Goal: Task Accomplishment & Management: Manage account settings

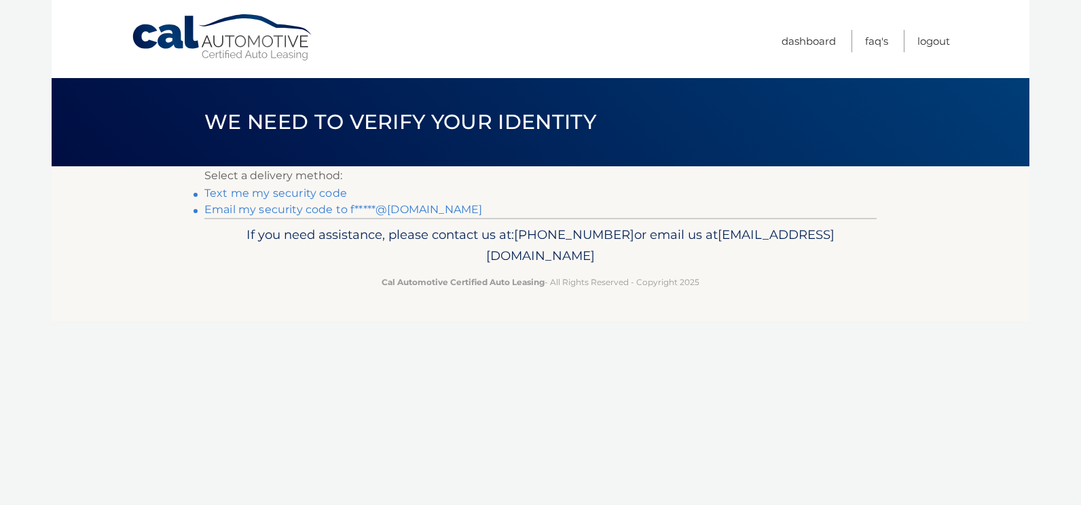
click at [283, 213] on link "Email my security code to f*****@aol.com" at bounding box center [343, 209] width 278 height 13
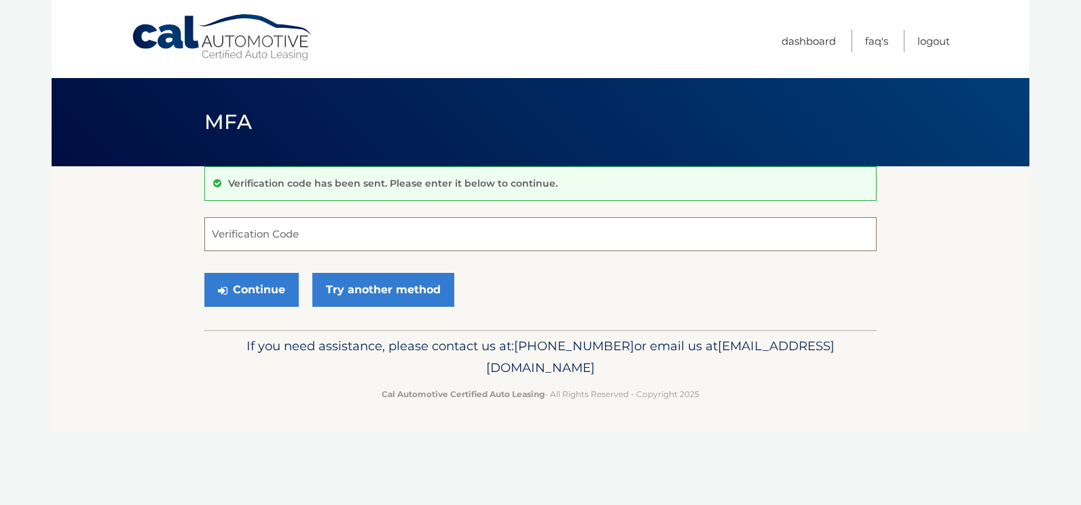
click at [289, 236] on input "Verification Code" at bounding box center [540, 234] width 672 height 34
type input "707631"
click at [257, 285] on button "Continue" at bounding box center [251, 290] width 94 height 34
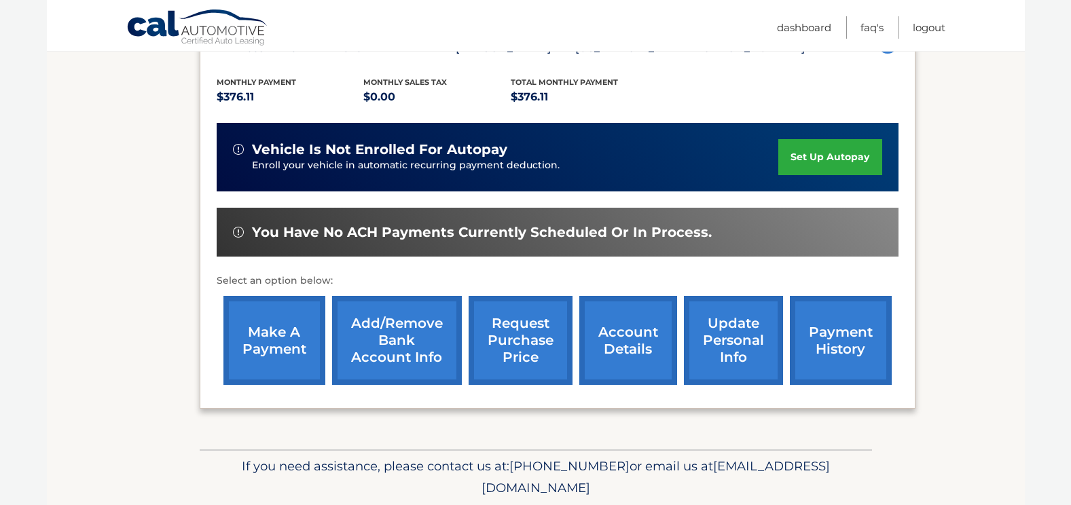
scroll to position [272, 0]
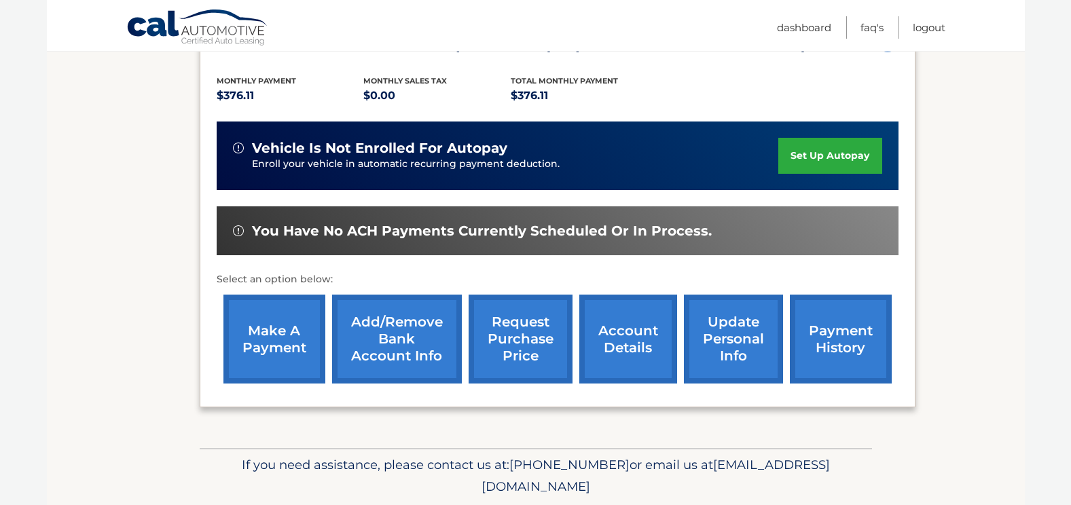
click at [280, 319] on link "make a payment" at bounding box center [274, 339] width 102 height 89
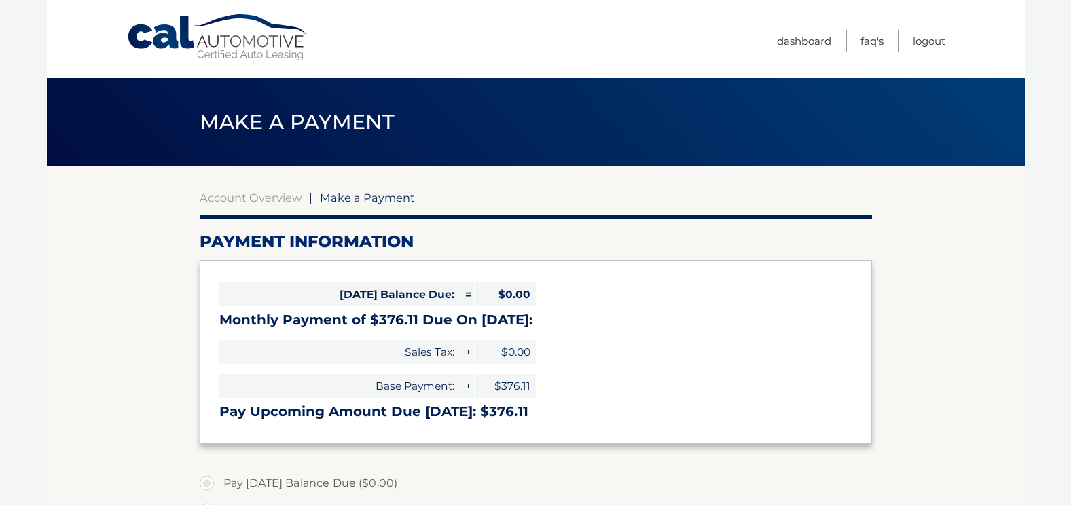
select select "YWZlODlkOWItN2JlNC00Zjk5LTgxYmUtMzZkNmE1N2FiNzYy"
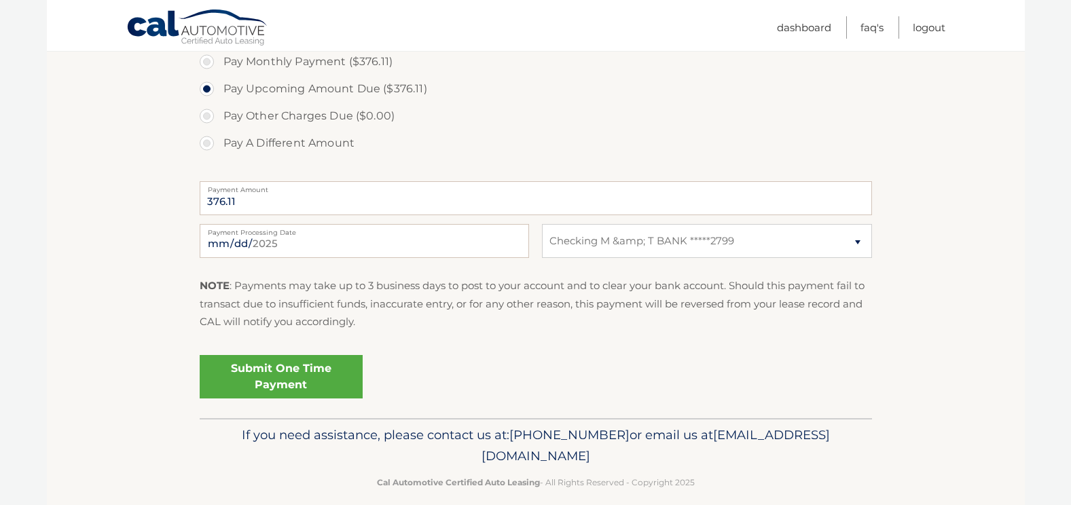
scroll to position [465, 0]
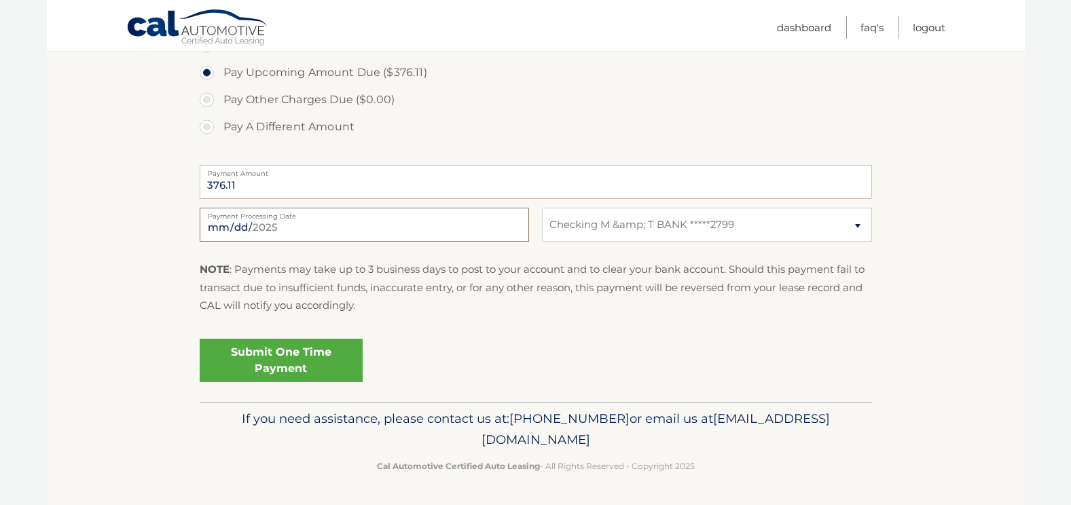
click at [282, 228] on input "2025-08-15" at bounding box center [364, 225] width 329 height 34
type input "2025-08-24"
click at [305, 369] on link "Submit One Time Payment" at bounding box center [281, 360] width 163 height 43
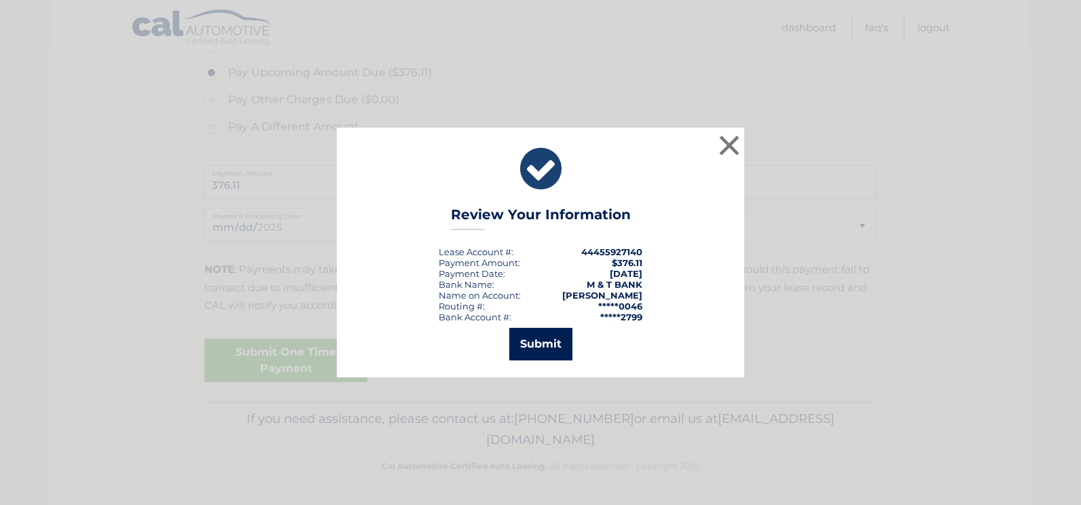
click at [535, 340] on button "Submit" at bounding box center [540, 344] width 63 height 33
